Goal: Task Accomplishment & Management: Manage account settings

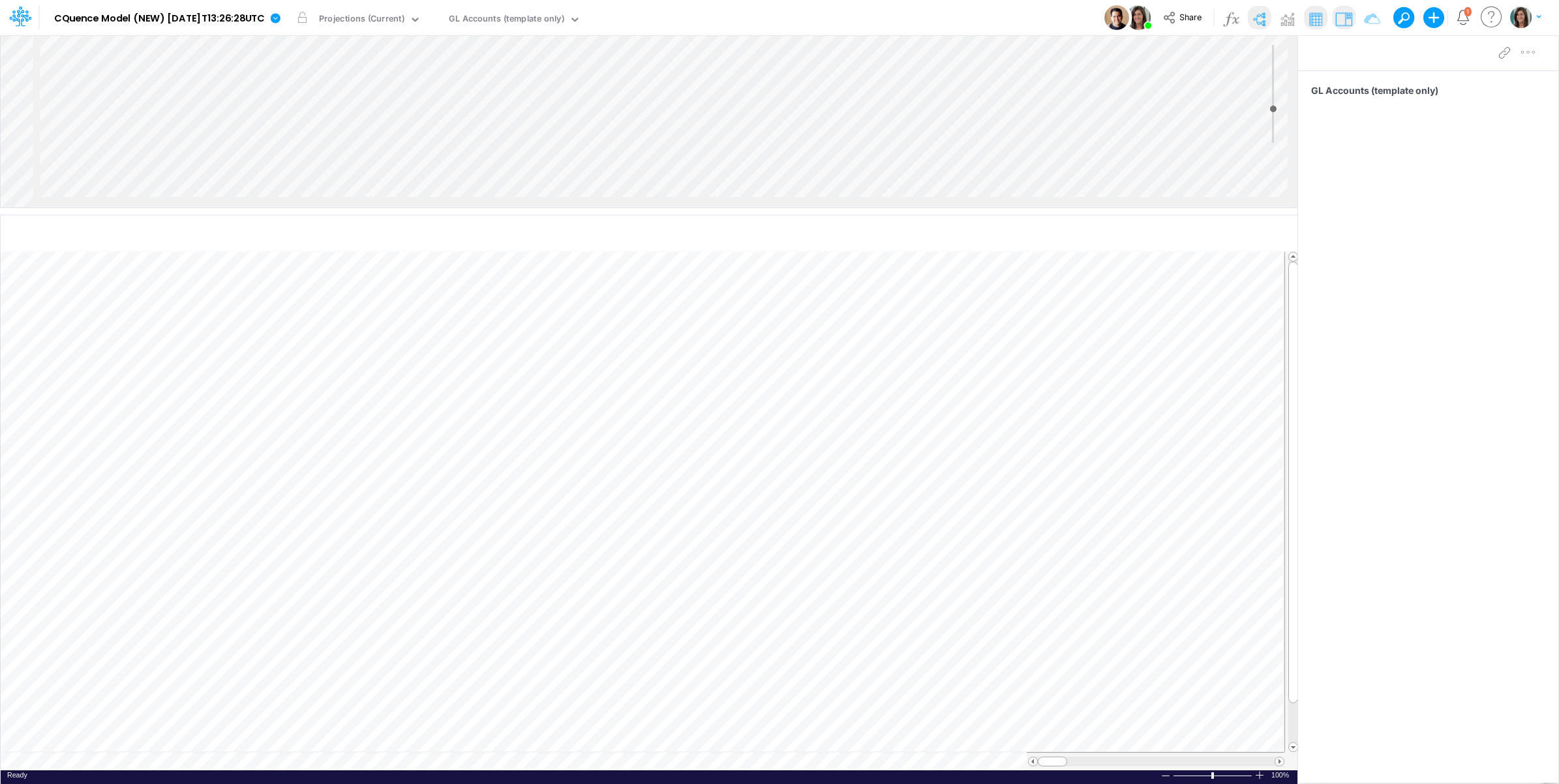
scroll to position [0, 1]
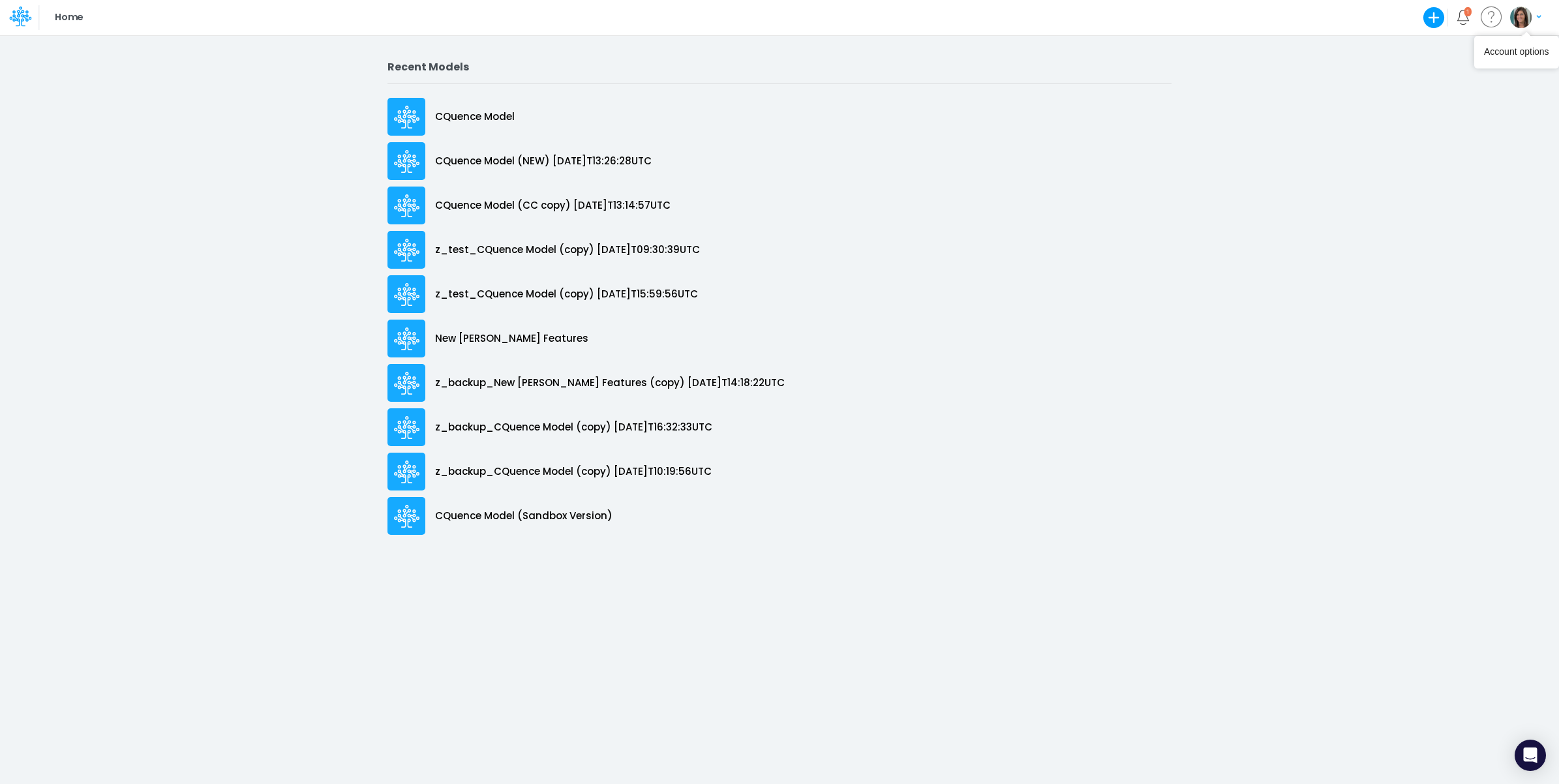
drag, startPoint x: 1519, startPoint y: 21, endPoint x: 1519, endPoint y: 28, distance: 7.0
click at [1519, 22] on img "button" at bounding box center [1522, 17] width 22 height 22
click at [1459, 81] on button "Log out" at bounding box center [1472, 76] width 140 height 20
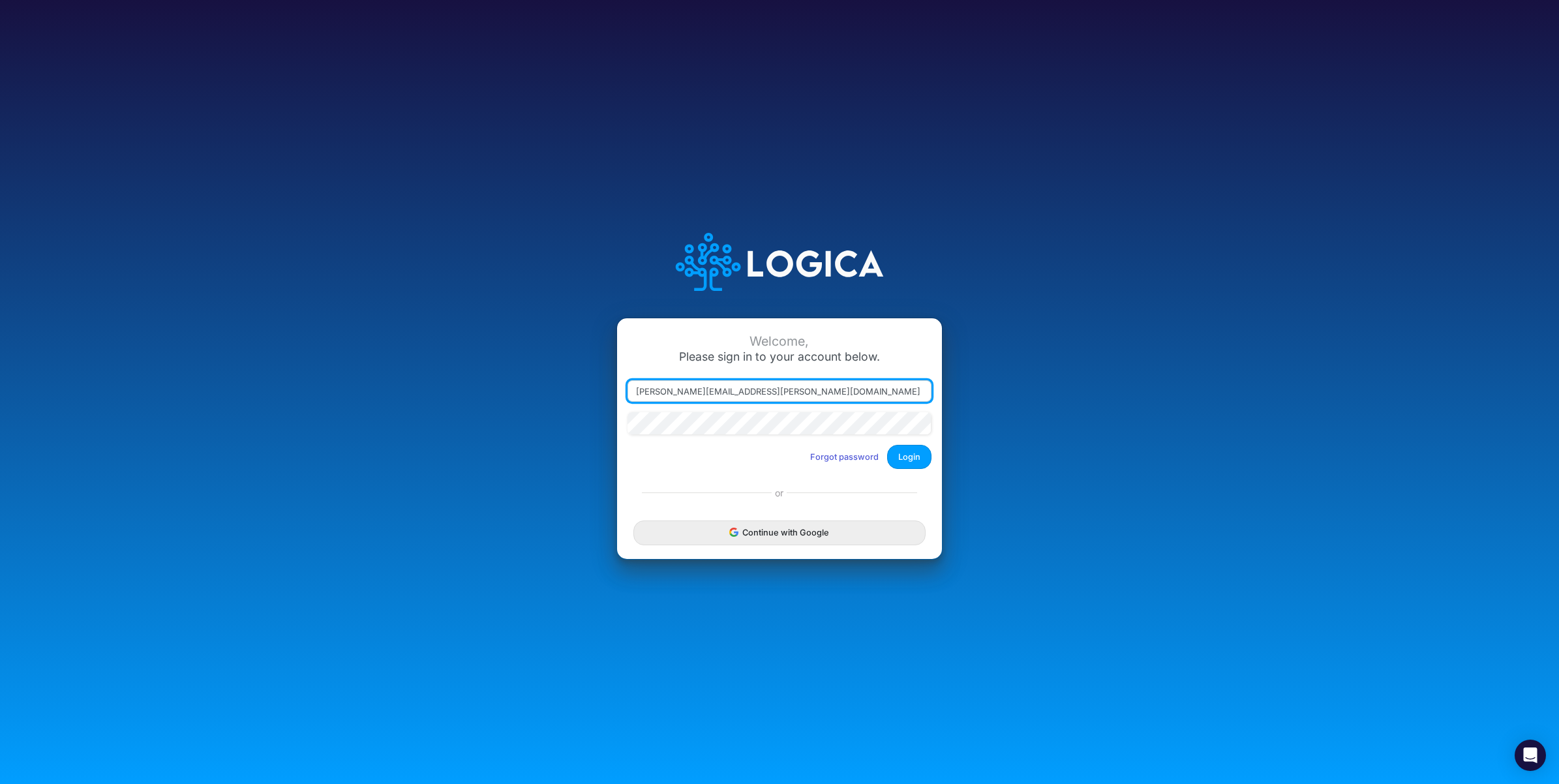
drag, startPoint x: 695, startPoint y: 388, endPoint x: 900, endPoint y: 396, distance: 205.2
click at [899, 399] on input "[PERSON_NAME][EMAIL_ADDRESS][PERSON_NAME][DOMAIN_NAME]" at bounding box center [779, 391] width 304 height 22
type input "[EMAIL_ADDRESS][DOMAIN_NAME]"
click at [912, 458] on button "Login" at bounding box center [909, 456] width 44 height 24
